Goal: Check status: Check status

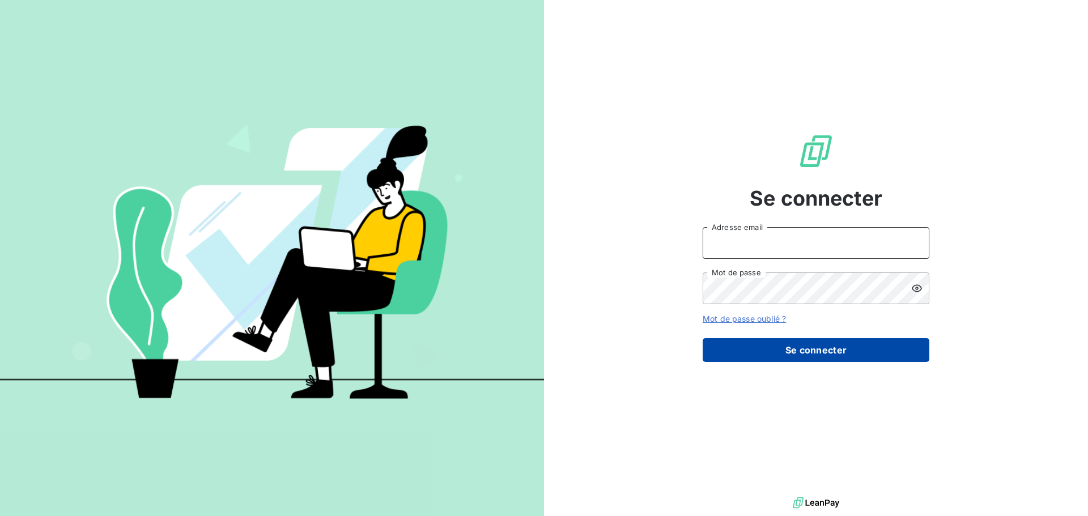
type input "[PERSON_NAME][EMAIL_ADDRESS][PERSON_NAME][DOMAIN_NAME]"
click at [787, 343] on button "Se connecter" at bounding box center [815, 350] width 227 height 24
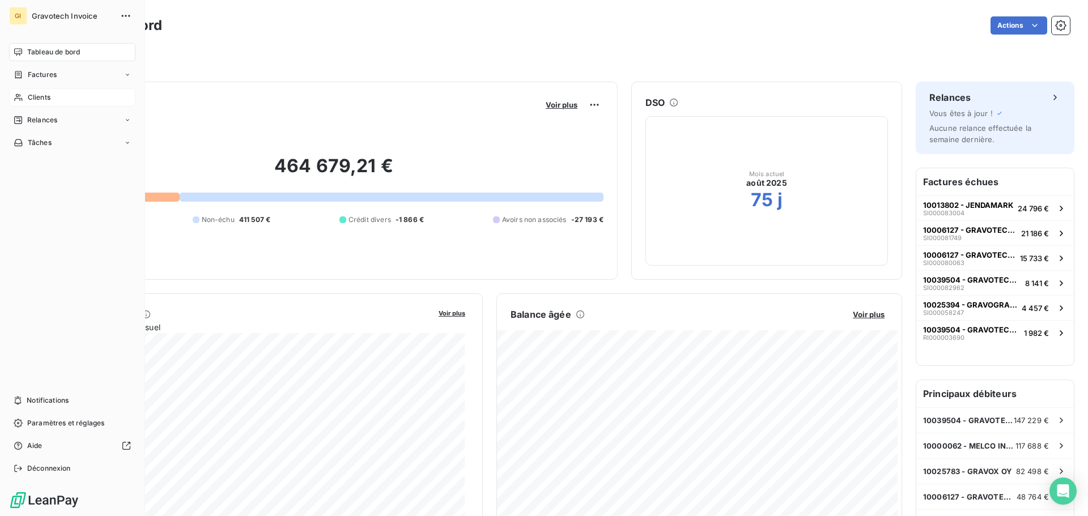
click at [56, 99] on div "Clients" at bounding box center [72, 97] width 126 height 18
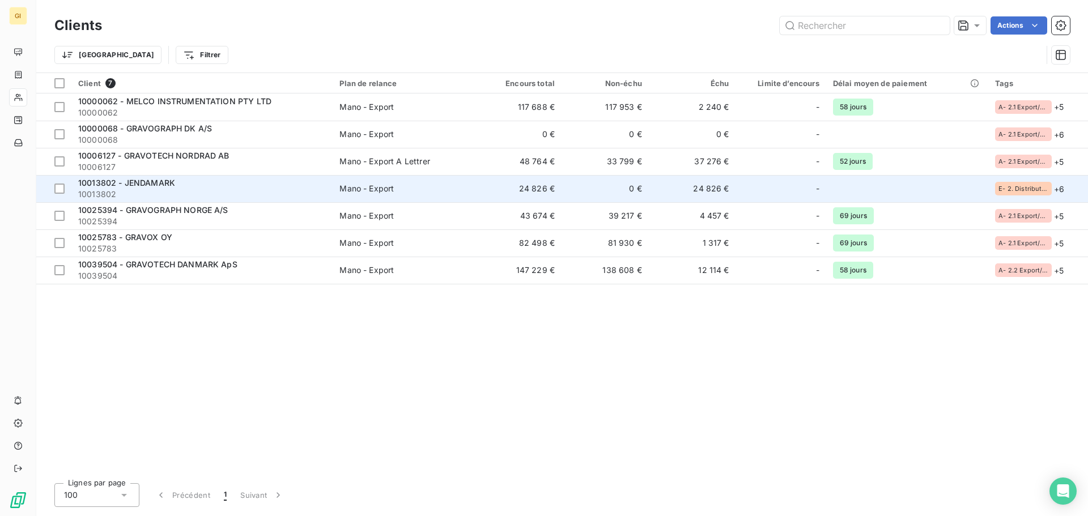
click at [131, 189] on span "10013802" at bounding box center [202, 194] width 248 height 11
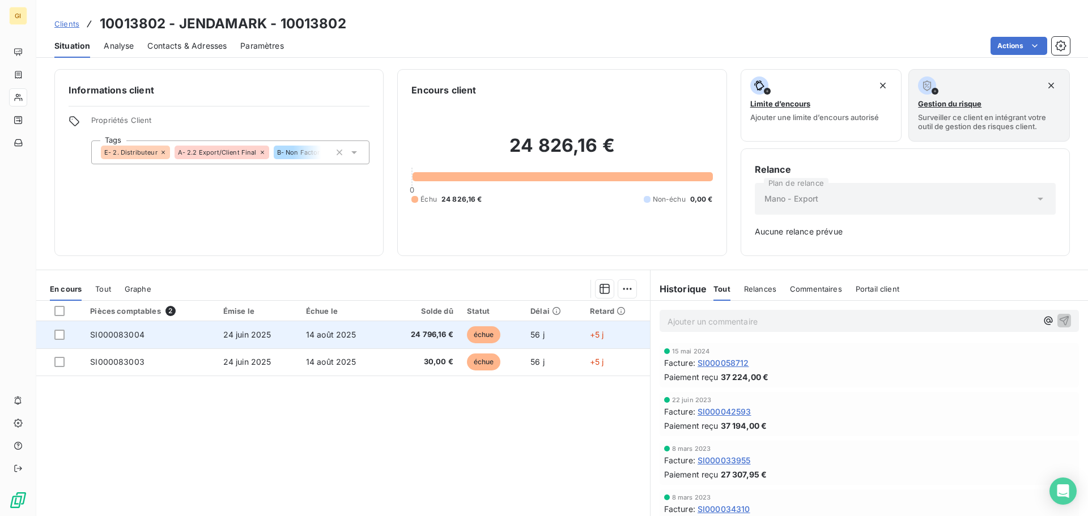
click at [140, 332] on span "SI000083004" at bounding box center [117, 335] width 54 height 10
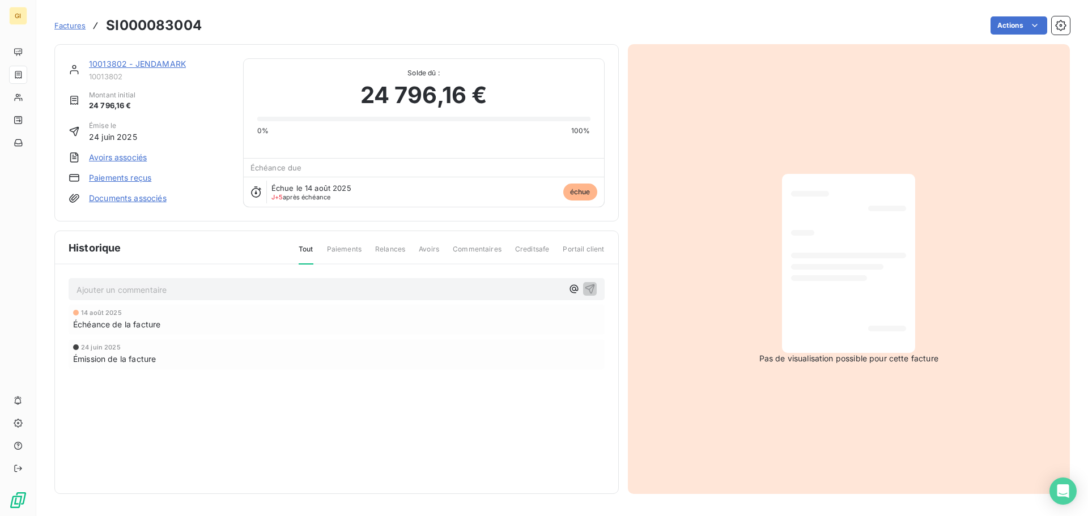
click at [130, 177] on link "Paiements reçus" at bounding box center [120, 177] width 62 height 11
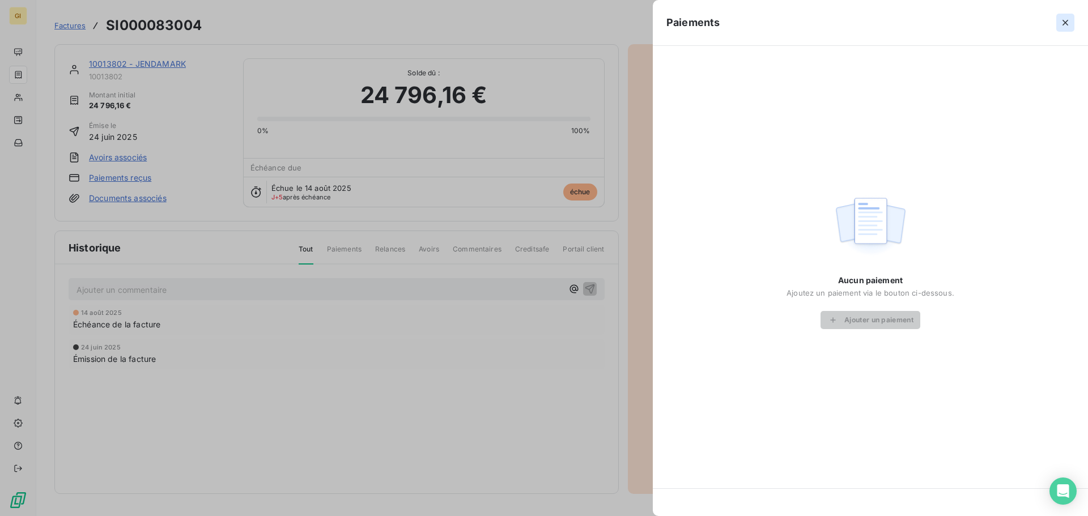
click at [1064, 23] on icon "button" at bounding box center [1065, 23] width 6 height 6
